Goal: Obtain resource: Download file/media

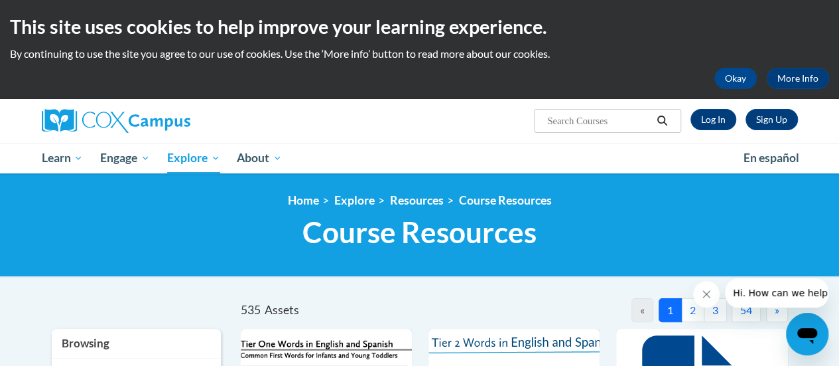
scroll to position [174, 0]
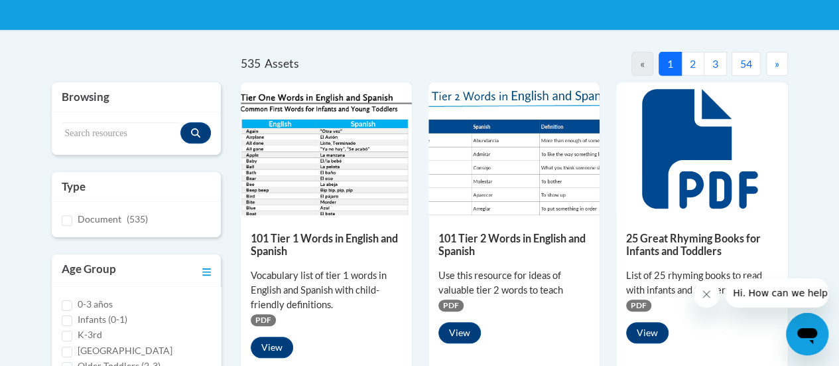
scroll to position [218, 0]
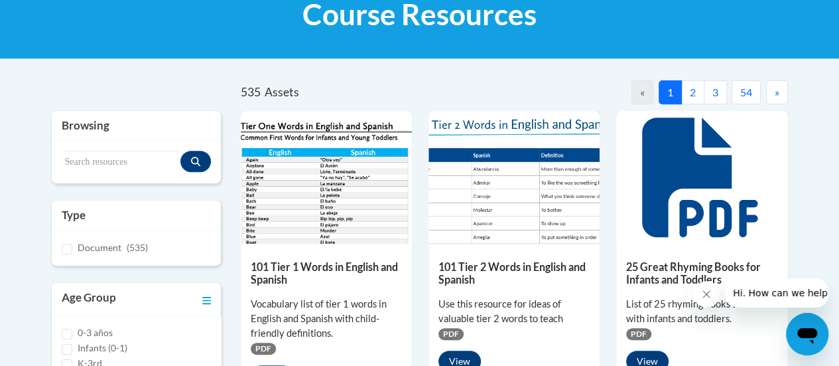
click at [123, 147] on div "Search resources" at bounding box center [136, 162] width 169 height 42
click at [125, 170] on input "Search resources" at bounding box center [121, 162] width 119 height 23
type input "letter cards"
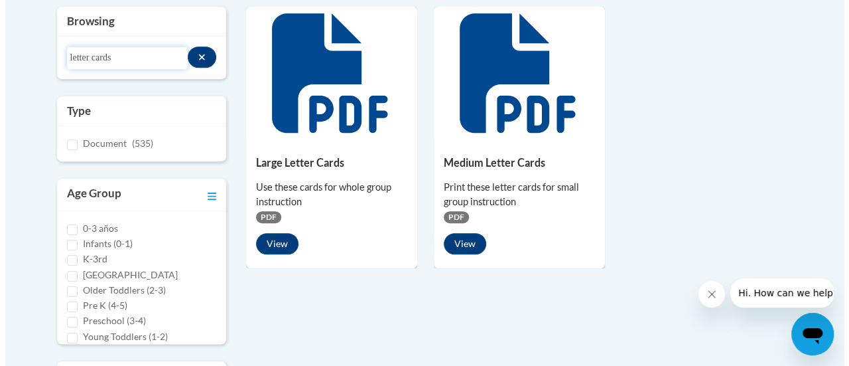
scroll to position [313, 0]
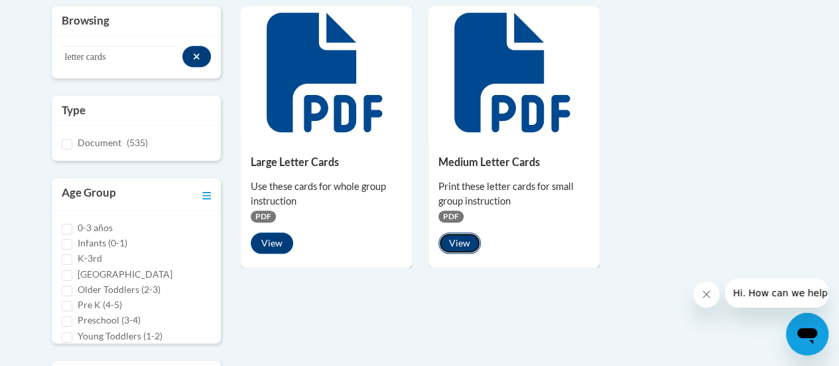
click at [460, 238] on button "View" at bounding box center [459, 242] width 42 height 21
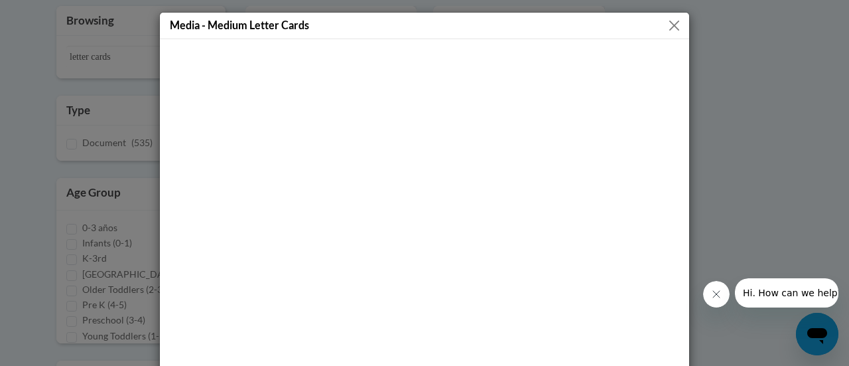
click at [667, 26] on button "Close" at bounding box center [674, 25] width 17 height 17
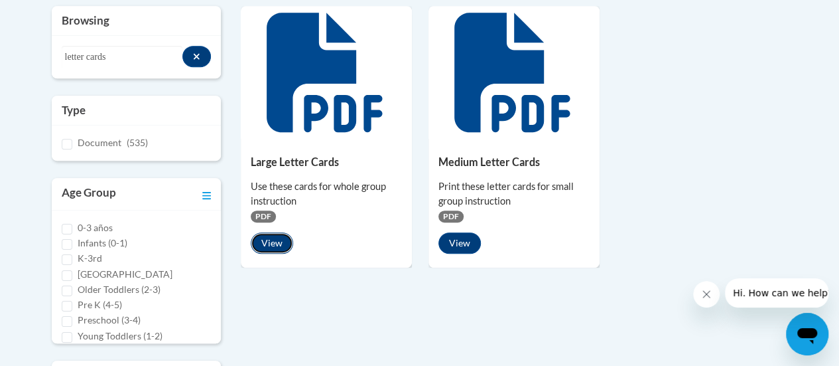
click at [269, 246] on button "View" at bounding box center [272, 242] width 42 height 21
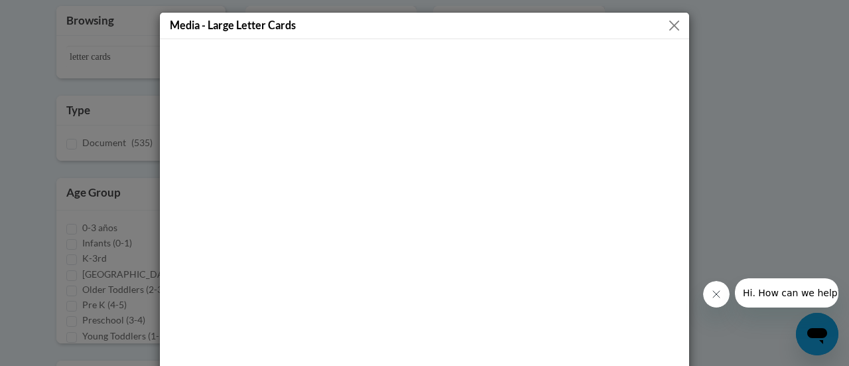
click at [766, 125] on div "Media - Large Letter Cards" at bounding box center [424, 183] width 849 height 366
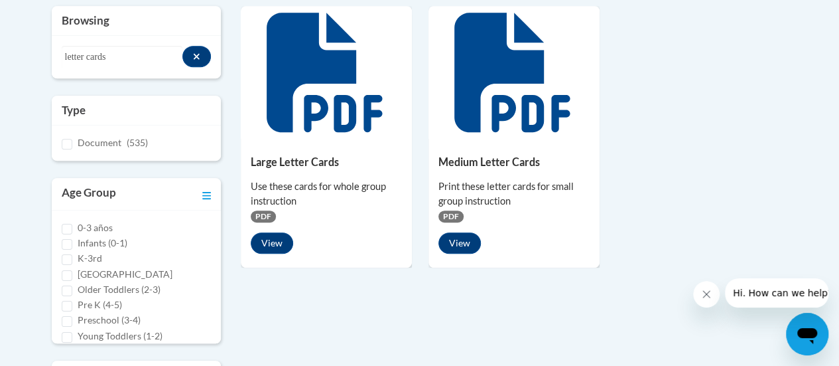
click at [257, 217] on span "PDF" at bounding box center [263, 216] width 25 height 12
click at [295, 153] on div "Large Letter Cards Use these cards for whole group instruction PDF View" at bounding box center [326, 201] width 171 height 125
click at [328, 101] on icon at bounding box center [326, 72] width 119 height 119
click at [316, 65] on icon at bounding box center [324, 72] width 115 height 119
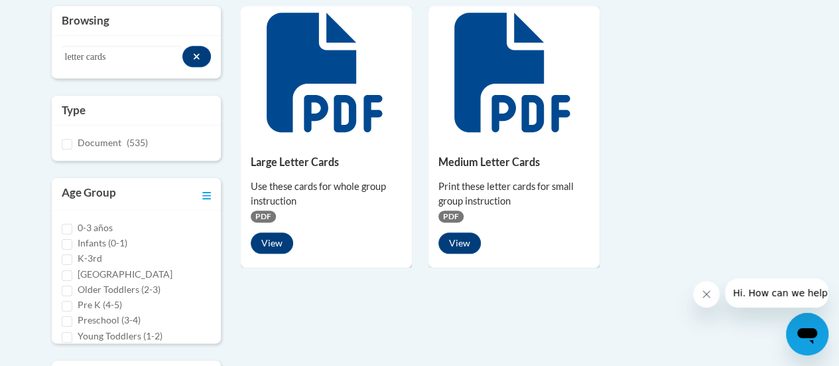
click at [316, 65] on icon at bounding box center [324, 72] width 115 height 119
click at [271, 241] on button "View" at bounding box center [272, 242] width 42 height 21
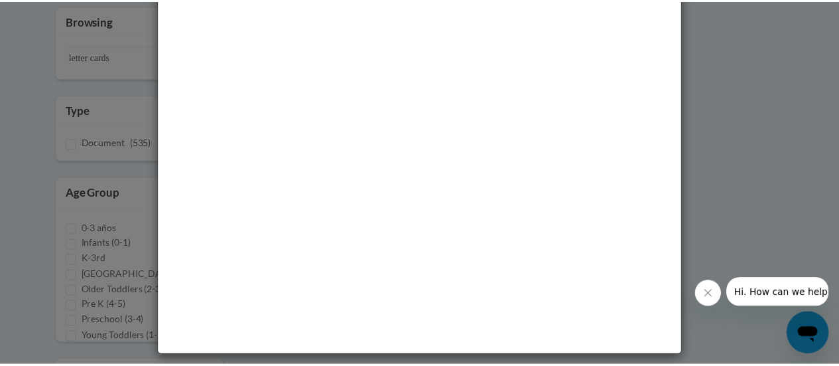
scroll to position [0, 0]
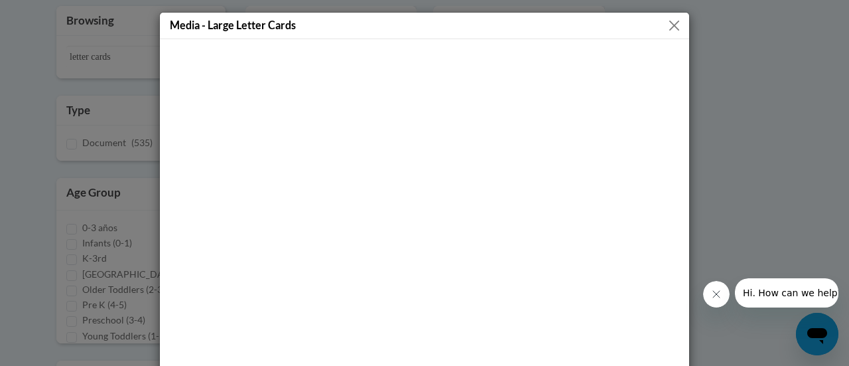
click at [722, 296] on button "Close message from company" at bounding box center [716, 294] width 27 height 27
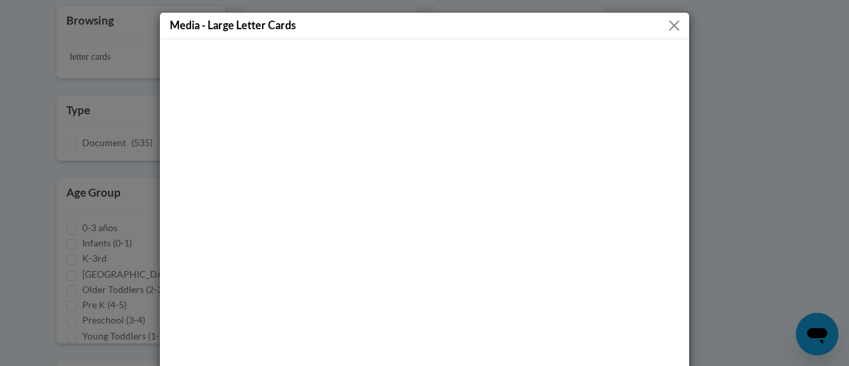
click at [669, 26] on button "Close" at bounding box center [674, 25] width 17 height 17
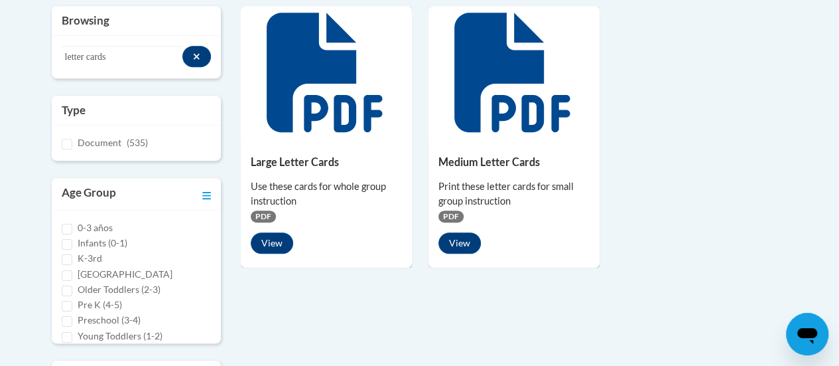
click at [318, 176] on div "Large Letter Cards Use these cards for whole group instruction PDF View" at bounding box center [326, 201] width 171 height 125
